Goal: Information Seeking & Learning: Learn about a topic

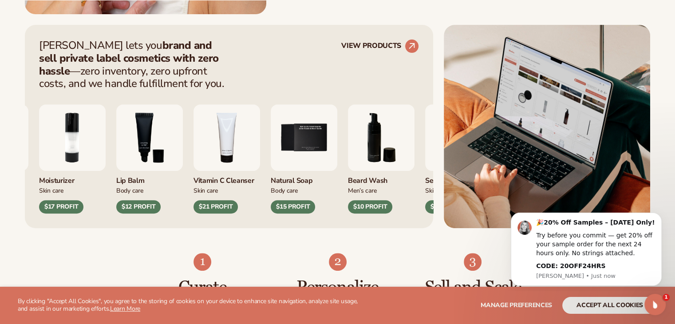
scroll to position [355, 0]
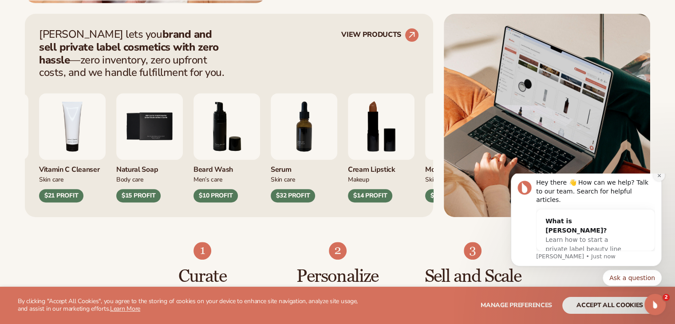
click at [660, 178] on icon "Dismiss notification" at bounding box center [659, 175] width 5 height 5
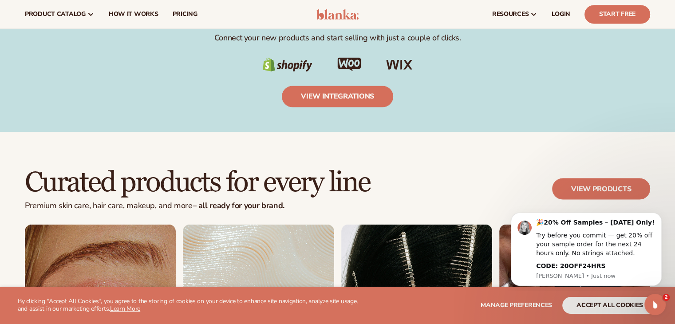
scroll to position [1509, 0]
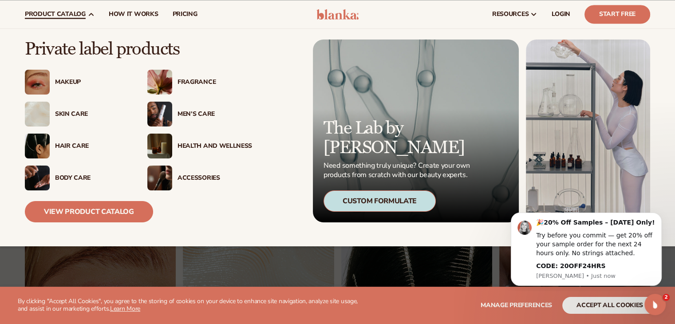
click at [81, 116] on div "Skin Care" at bounding box center [92, 115] width 75 height 8
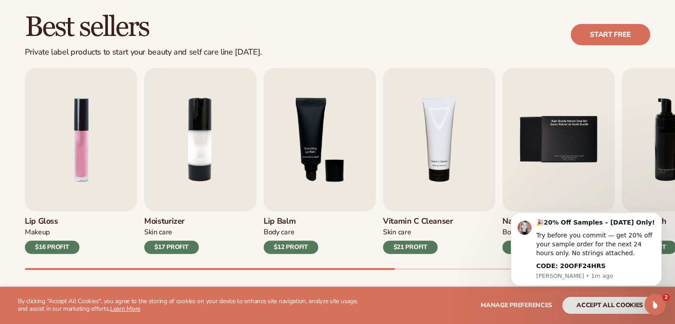
scroll to position [266, 0]
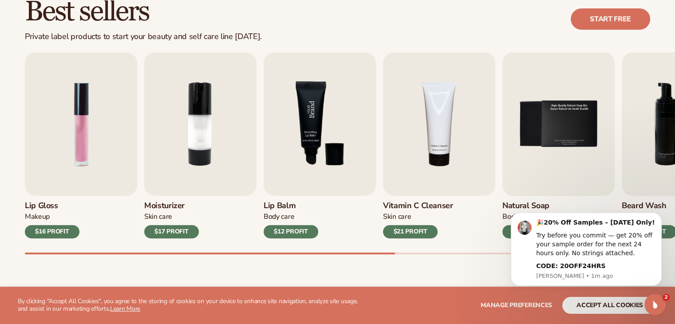
click at [305, 166] on img "3 / 9" at bounding box center [320, 123] width 112 height 143
click at [274, 204] on h3 "Lip Balm" at bounding box center [291, 206] width 55 height 10
click at [280, 233] on div "$12 PROFIT" at bounding box center [291, 231] width 55 height 13
click at [408, 232] on div "$21 PROFIT" at bounding box center [410, 231] width 55 height 13
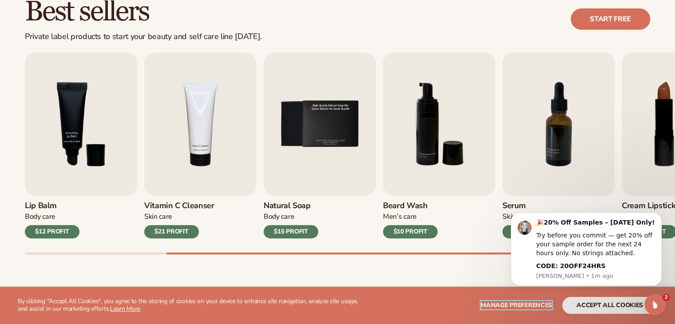
click at [501, 301] on span "Manage preferences" at bounding box center [516, 305] width 71 height 8
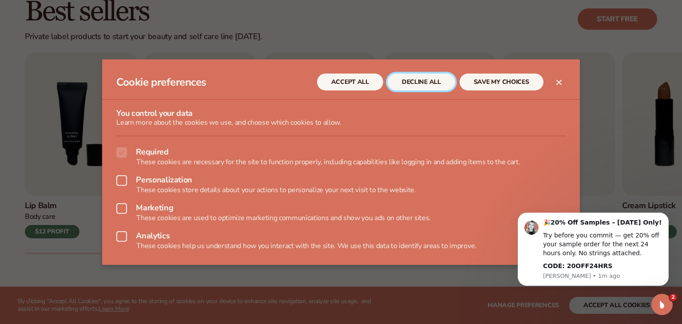
click at [412, 82] on button "DECLINE ALL" at bounding box center [420, 82] width 67 height 17
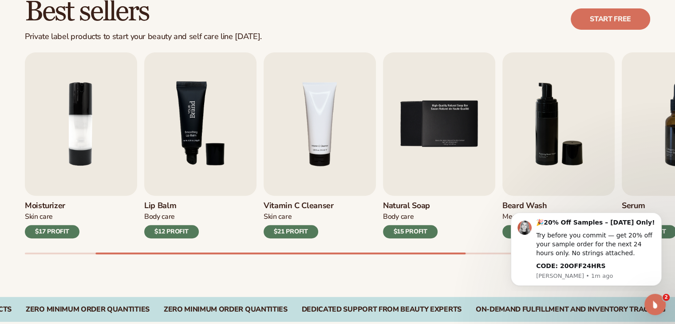
click at [189, 124] on img "3 / 9" at bounding box center [200, 123] width 112 height 143
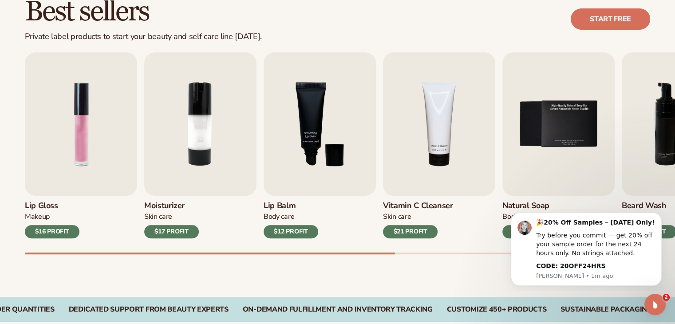
click at [290, 229] on div "$12 PROFIT" at bounding box center [291, 231] width 55 height 13
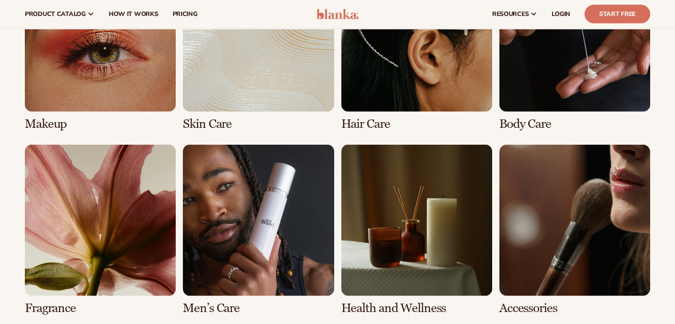
scroll to position [1642, 0]
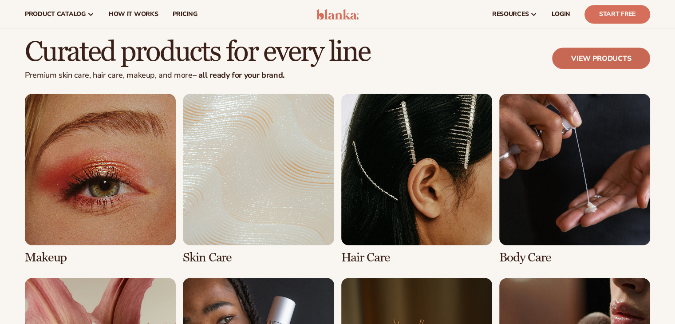
click at [580, 54] on link "View products" at bounding box center [601, 57] width 98 height 21
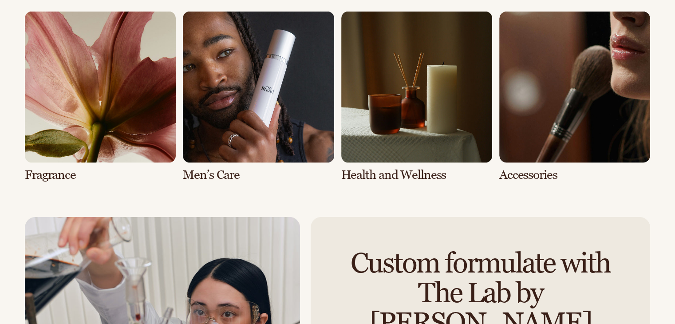
scroll to position [1914, 0]
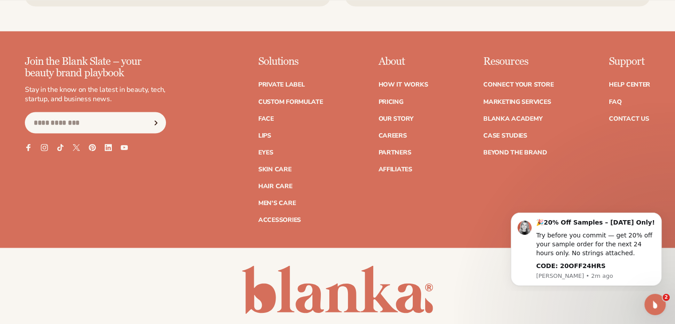
scroll to position [1598, 0]
click at [405, 83] on link "How It Works" at bounding box center [403, 84] width 50 height 6
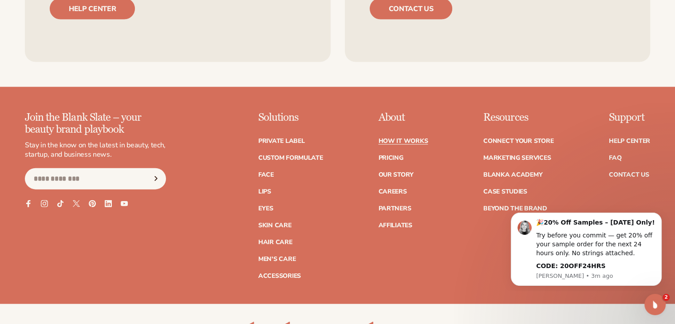
scroll to position [1997, 0]
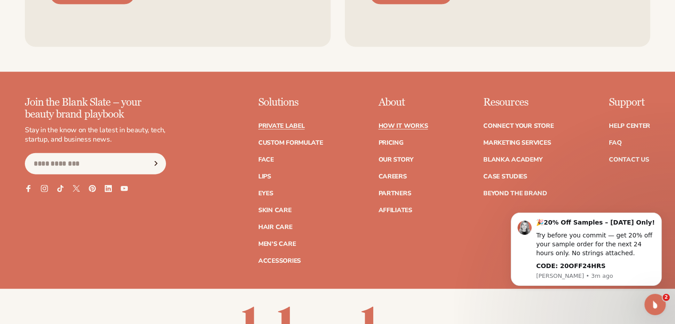
click at [288, 125] on link "Private label" at bounding box center [281, 126] width 46 height 6
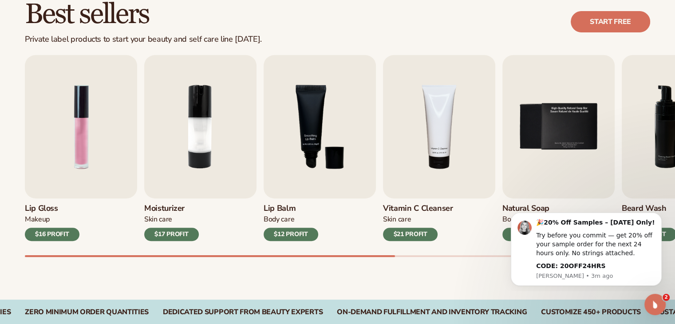
scroll to position [311, 0]
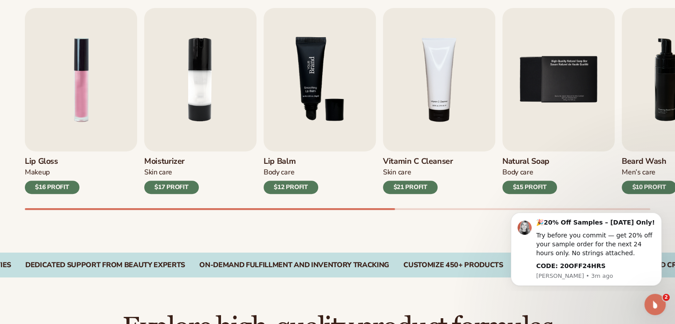
click at [319, 100] on img "3 / 9" at bounding box center [320, 79] width 112 height 143
click at [300, 181] on div "$12 PROFIT" at bounding box center [291, 187] width 55 height 13
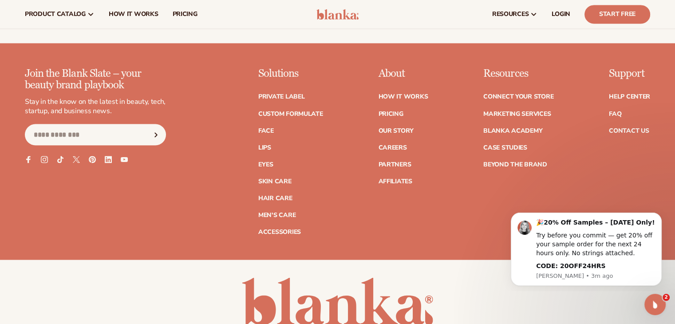
scroll to position [1562, 0]
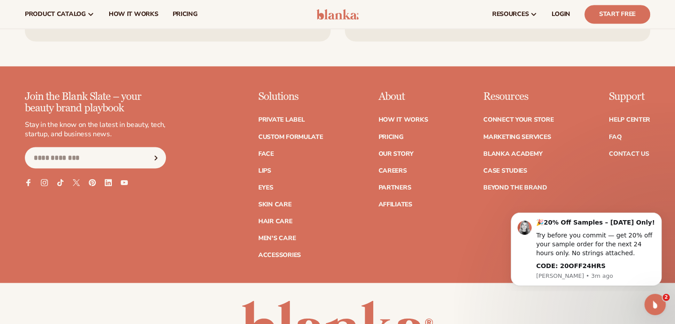
drag, startPoint x: 678, startPoint y: 73, endPoint x: 158, endPoint y: 60, distance: 520.3
click at [268, 201] on link "Skin Care" at bounding box center [274, 204] width 33 height 6
